Goal: Information Seeking & Learning: Check status

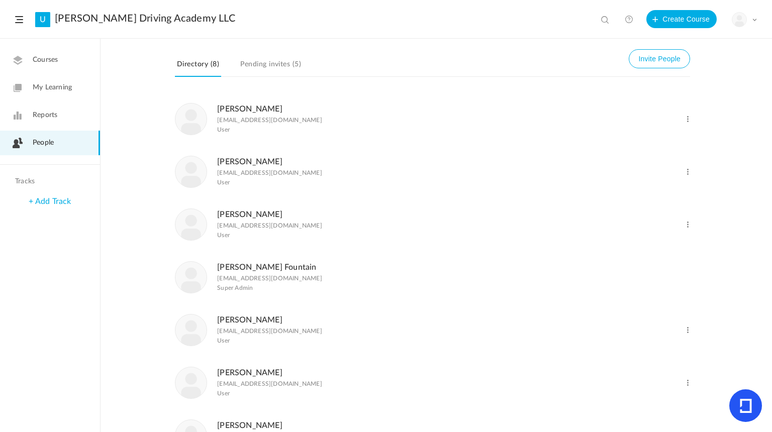
click at [65, 115] on link "Reports" at bounding box center [50, 115] width 100 height 25
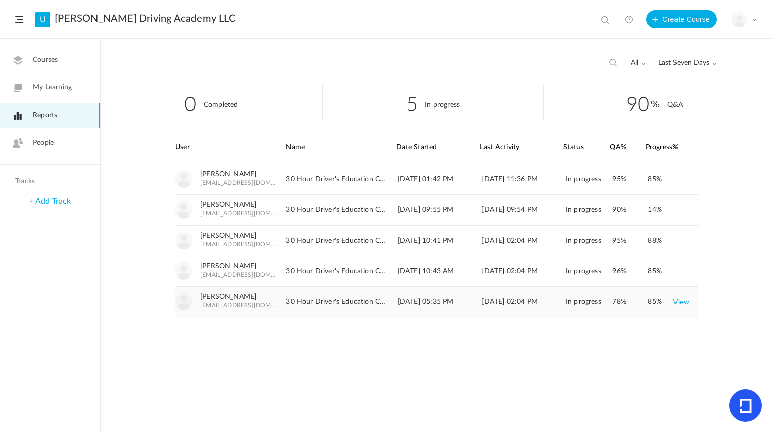
click at [685, 300] on link "View" at bounding box center [681, 302] width 17 height 18
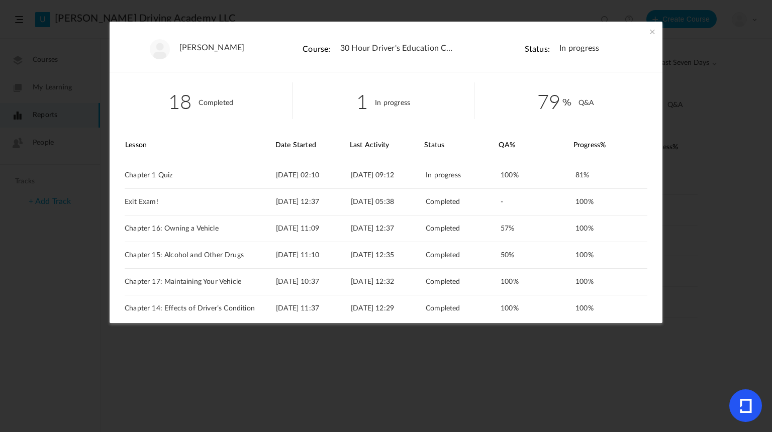
click at [652, 34] on span at bounding box center [652, 32] width 10 height 10
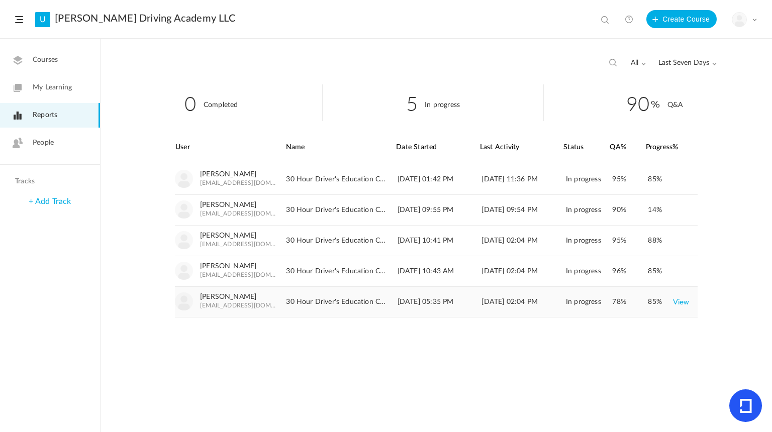
click at [684, 301] on link "View" at bounding box center [681, 302] width 17 height 18
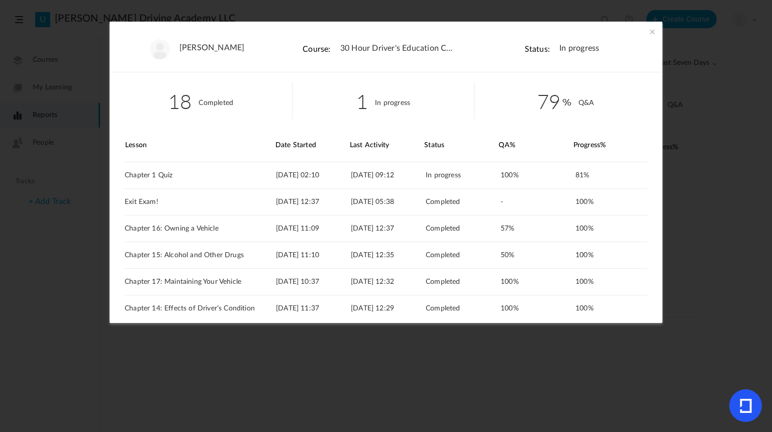
click at [653, 32] on span at bounding box center [652, 32] width 10 height 10
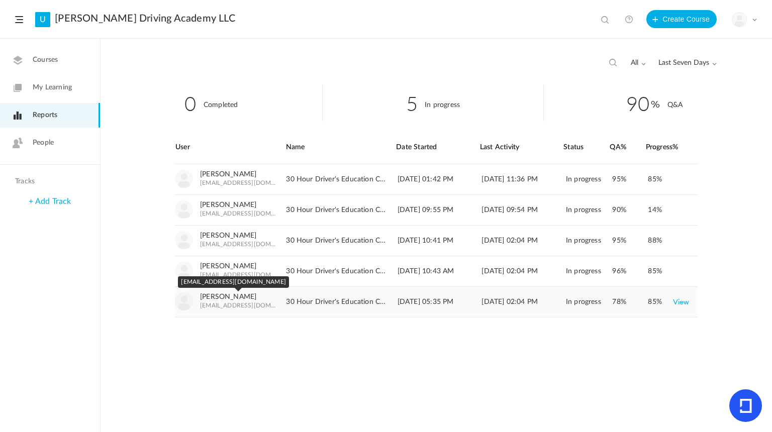
click at [264, 306] on span "[EMAIL_ADDRESS][DOMAIN_NAME]" at bounding box center [238, 305] width 77 height 7
click at [37, 141] on span "People" at bounding box center [43, 143] width 21 height 11
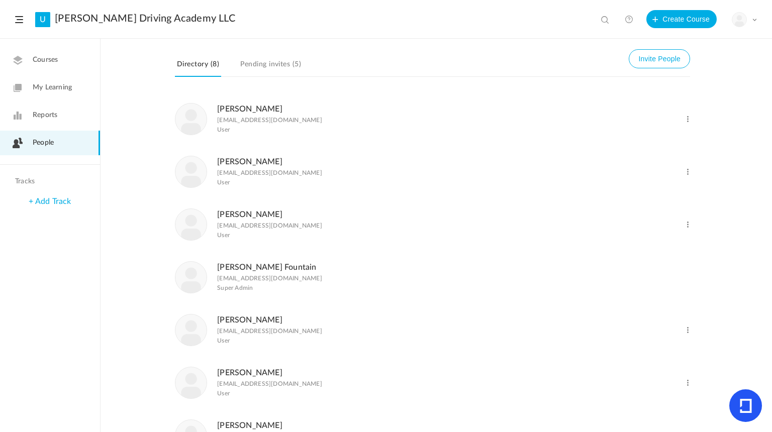
drag, startPoint x: 219, startPoint y: 120, endPoint x: 303, endPoint y: 119, distance: 83.4
click at [303, 119] on p "[EMAIL_ADDRESS][DOMAIN_NAME]" at bounding box center [269, 120] width 105 height 7
drag, startPoint x: 303, startPoint y: 119, endPoint x: 356, endPoint y: 114, distance: 53.5
click at [356, 114] on div "[PERSON_NAME] [EMAIL_ADDRESS][DOMAIN_NAME] User" at bounding box center [396, 119] width 443 height 33
drag, startPoint x: 334, startPoint y: 118, endPoint x: 215, endPoint y: 123, distance: 118.7
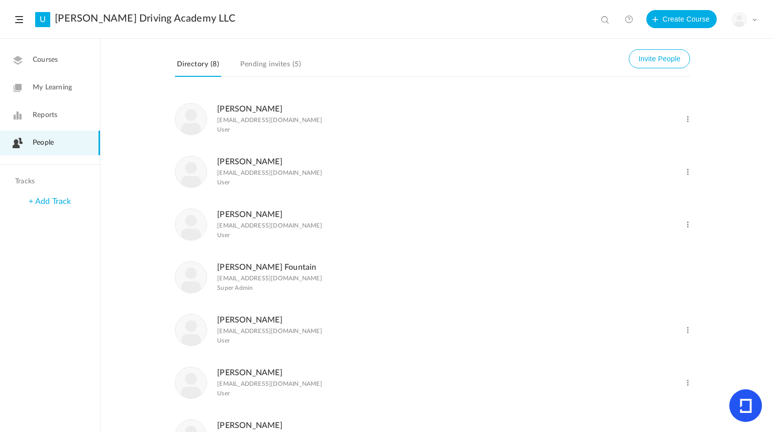
click at [217, 123] on p "[EMAIL_ADDRESS][DOMAIN_NAME]" at bounding box center [269, 120] width 105 height 7
copy p "[EMAIL_ADDRESS][DOMAIN_NAME]"
click at [79, 117] on link "Reports" at bounding box center [50, 115] width 100 height 25
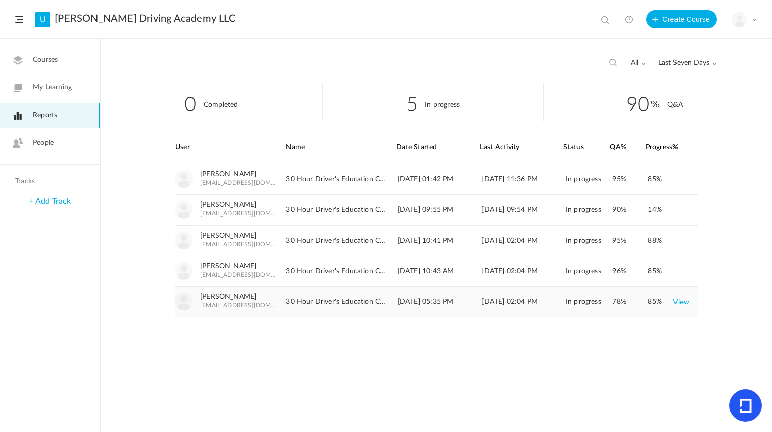
click at [675, 304] on link "View" at bounding box center [681, 302] width 17 height 18
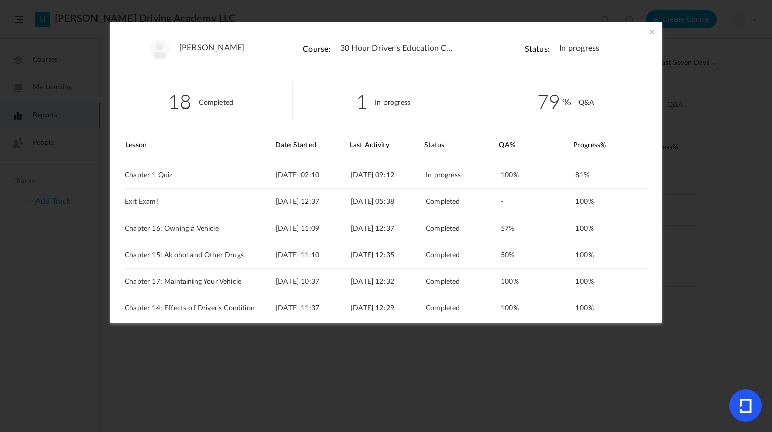
drag, startPoint x: 661, startPoint y: 97, endPoint x: 661, endPoint y: 119, distance: 21.6
click at [661, 119] on section "[PERSON_NAME] Course: 30 Hour Driver's Education Curriculum Status: In progress…" at bounding box center [386, 216] width 772 height 432
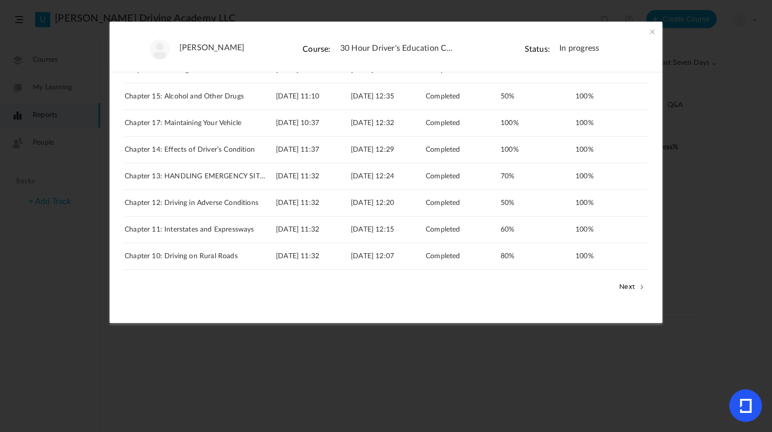
scroll to position [160, 0]
click at [624, 281] on button "Next" at bounding box center [632, 285] width 31 height 13
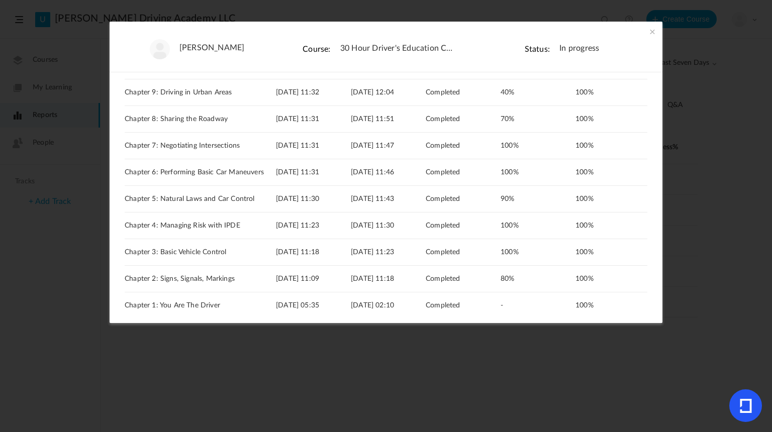
scroll to position [121, 0]
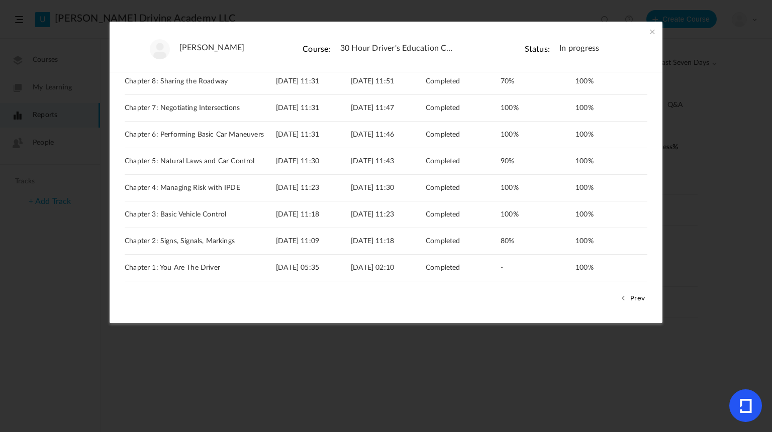
click at [631, 292] on button "Prev" at bounding box center [633, 297] width 30 height 13
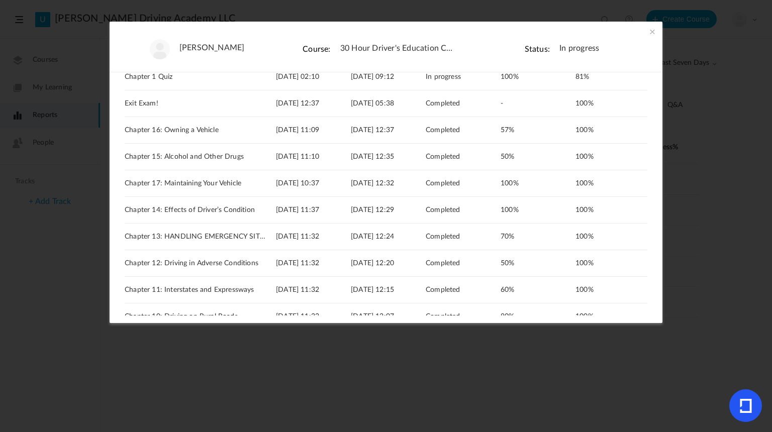
scroll to position [97, 0]
click at [652, 30] on span at bounding box center [652, 32] width 10 height 10
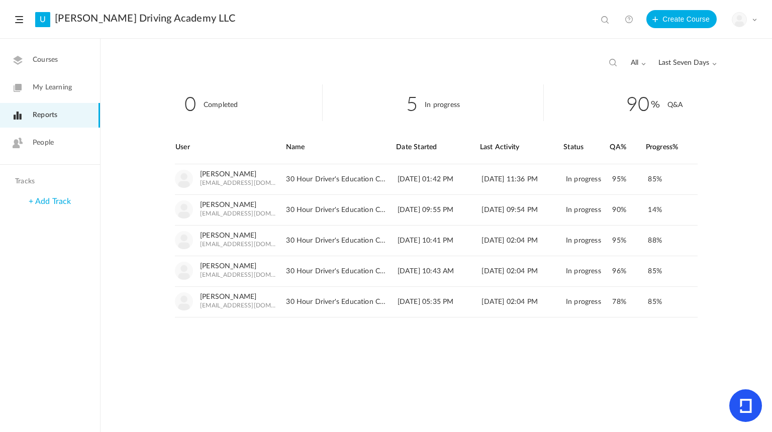
click at [67, 141] on link "People" at bounding box center [50, 143] width 100 height 25
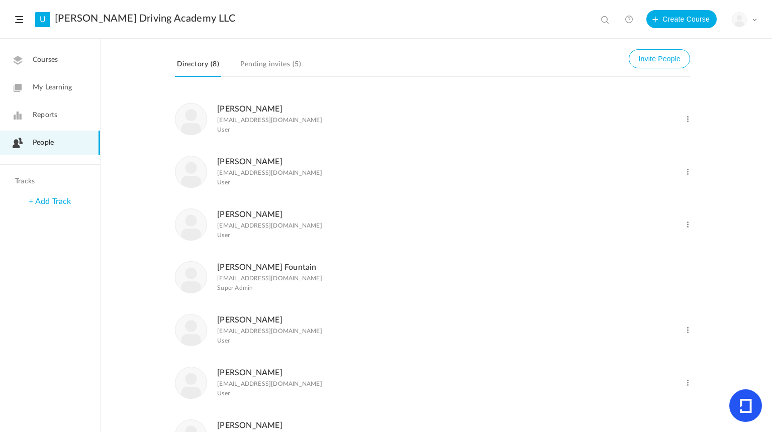
click at [80, 123] on link "Reports" at bounding box center [50, 115] width 100 height 25
